Goal: Navigation & Orientation: Find specific page/section

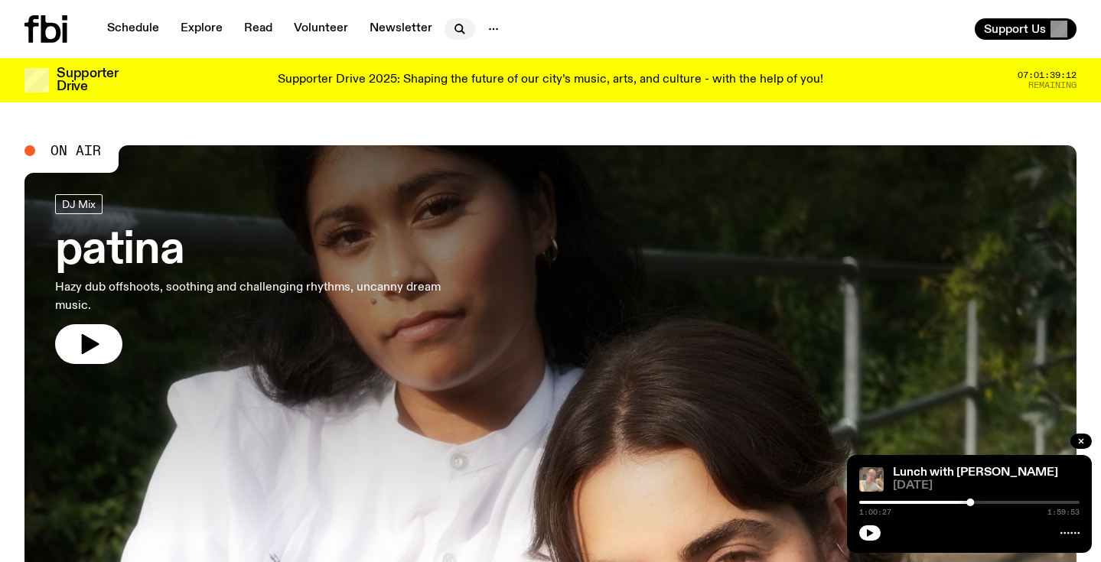
click at [453, 28] on icon "button" at bounding box center [459, 29] width 18 height 18
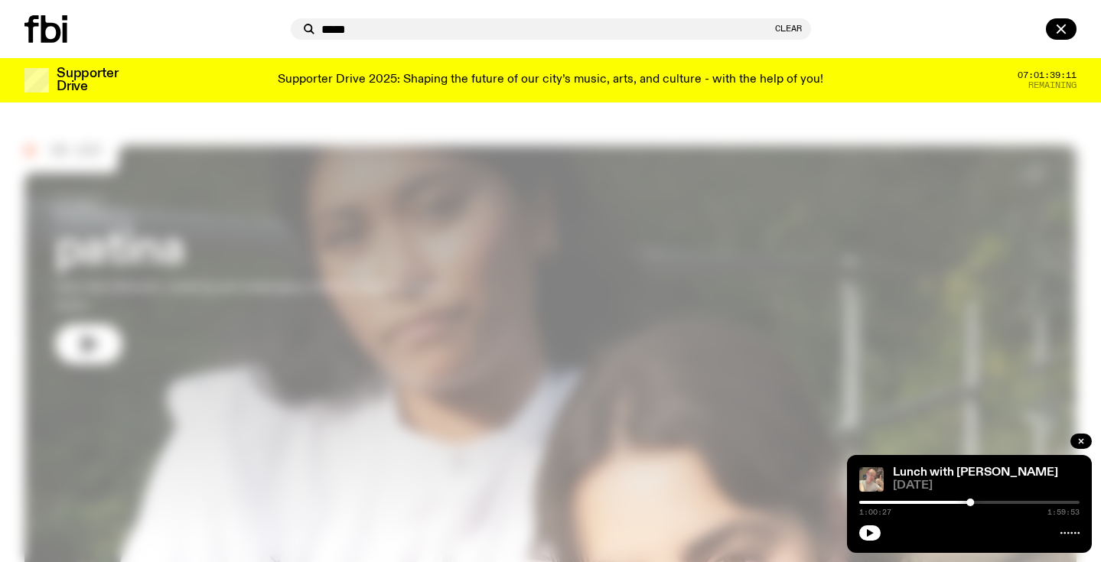
type input "*****"
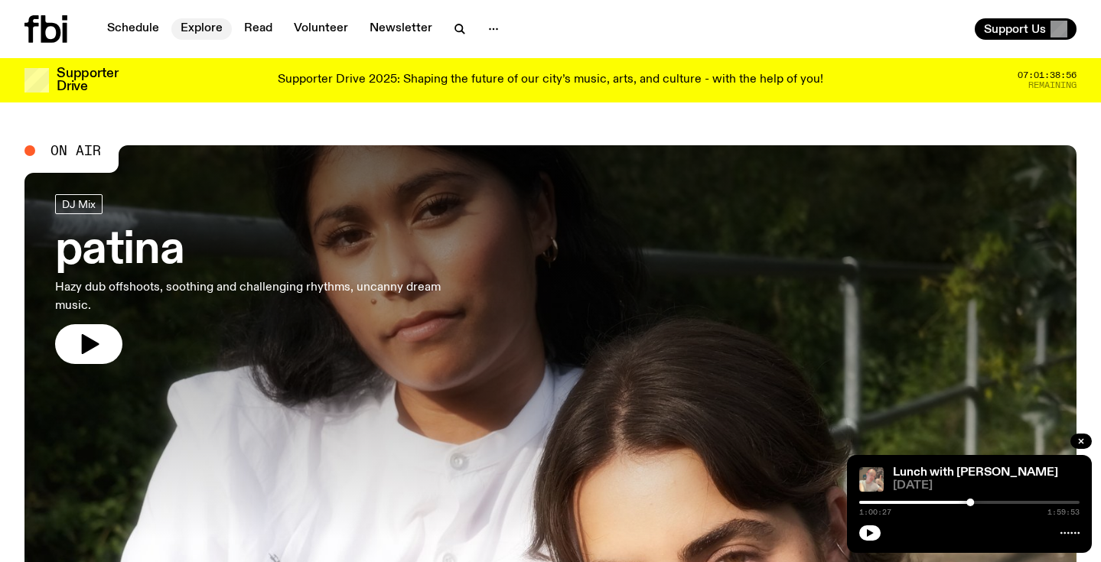
click at [217, 27] on link "Explore" at bounding box center [201, 28] width 60 height 21
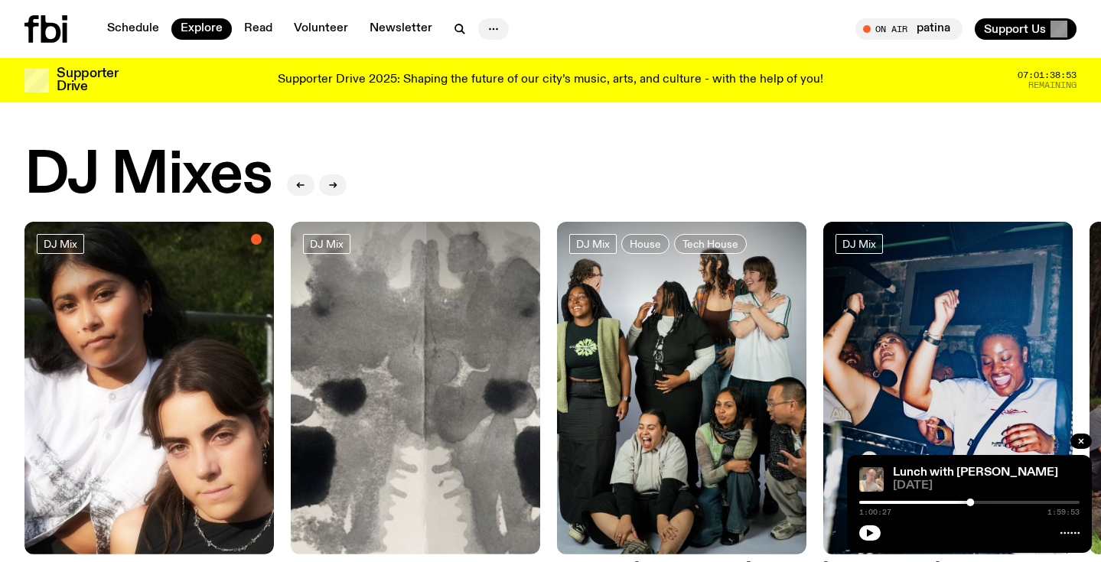
click at [496, 28] on icon "button" at bounding box center [493, 29] width 18 height 18
click at [492, 58] on link "About Us" at bounding box center [493, 60] width 76 height 21
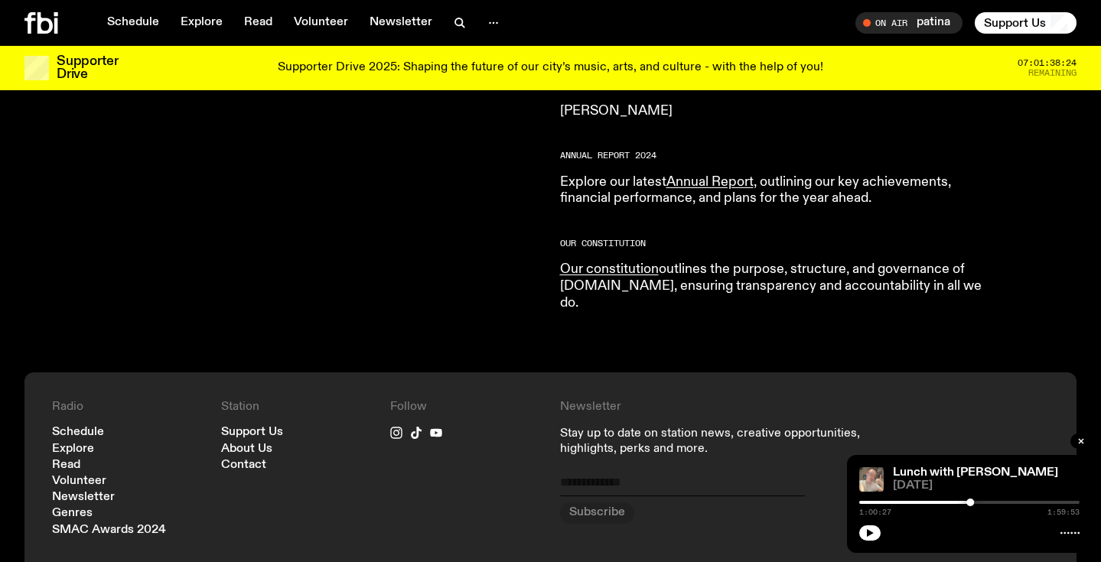
scroll to position [1504, 0]
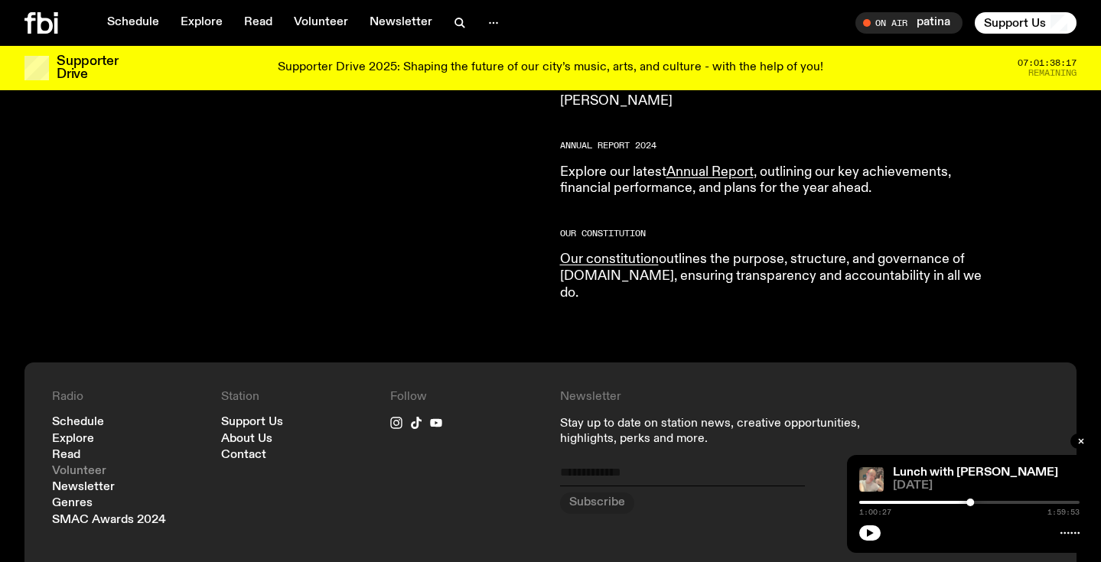
click at [83, 466] on link "Volunteer" at bounding box center [79, 471] width 54 height 11
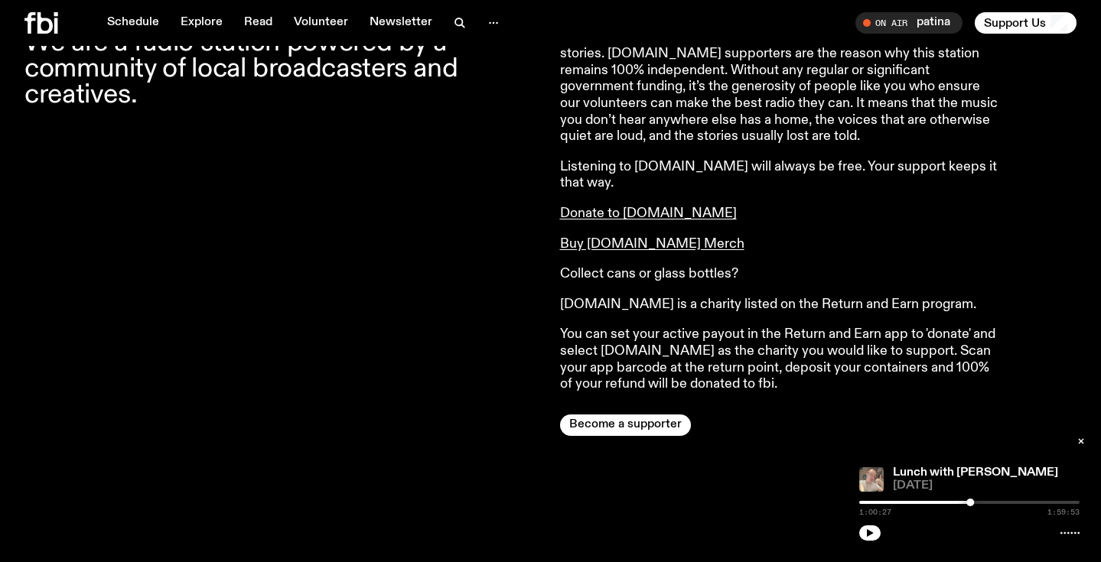
scroll to position [1233, 0]
click at [637, 236] on link "Buy [DOMAIN_NAME] Merch" at bounding box center [652, 243] width 184 height 14
